Goal: Navigation & Orientation: Find specific page/section

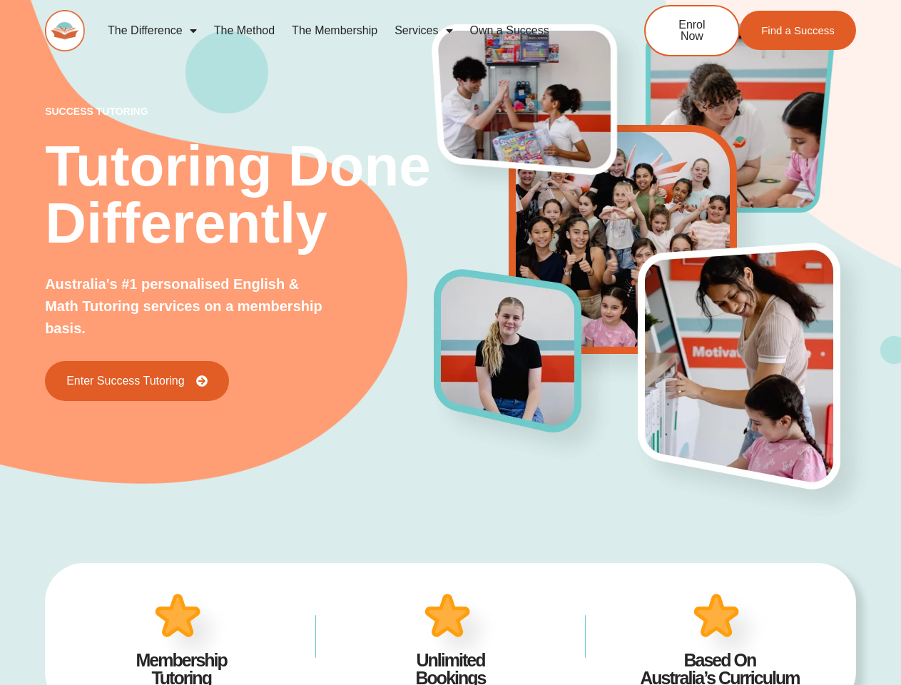
click at [450, 342] on img at bounding box center [521, 365] width 190 height 207
click at [423, 31] on link "Services" at bounding box center [423, 30] width 75 height 33
click at [450, 342] on img at bounding box center [521, 365] width 190 height 207
click at [423, 31] on link "Services" at bounding box center [423, 30] width 75 height 33
